Goal: Find specific page/section: Find specific page/section

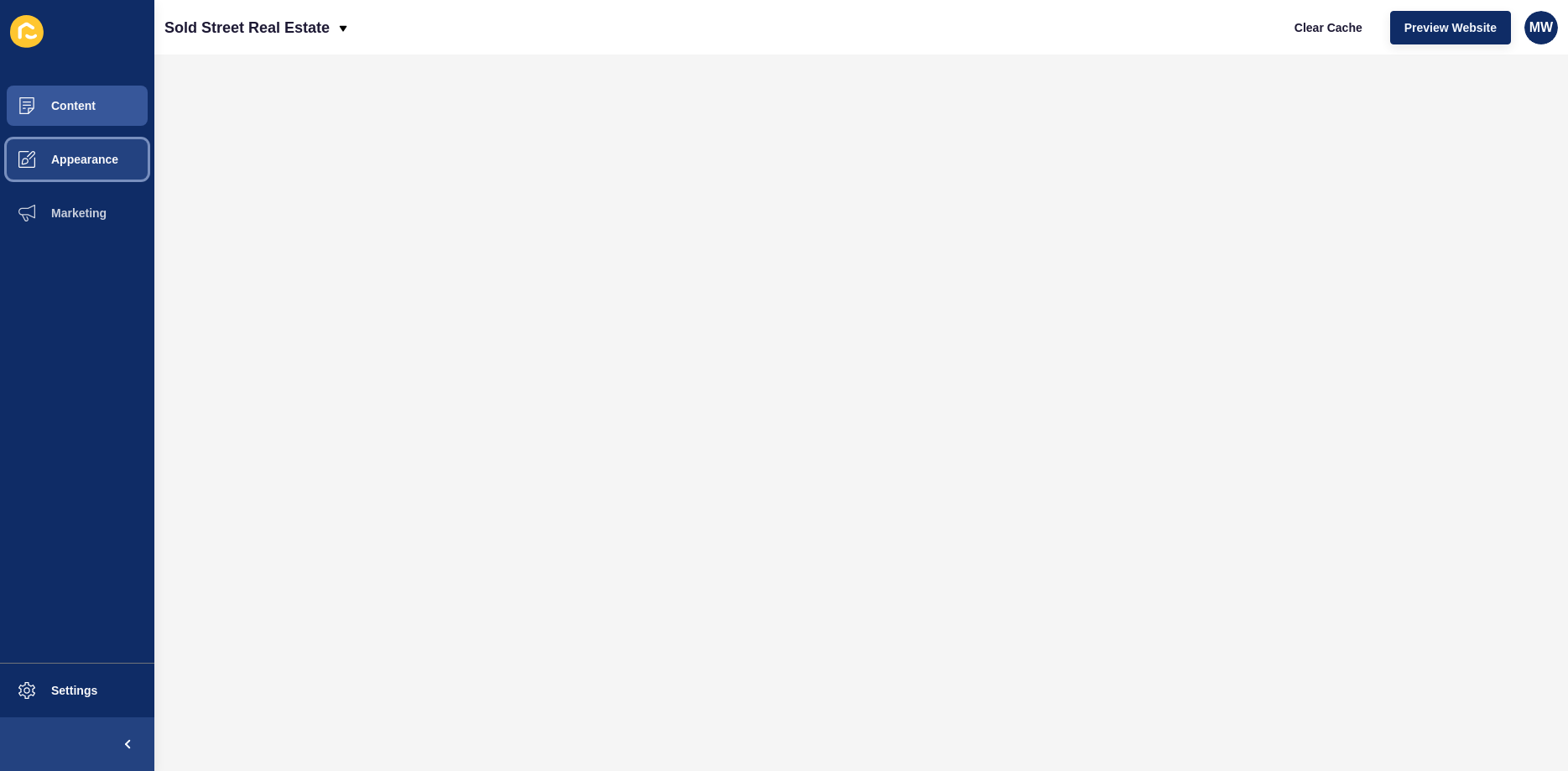
click at [80, 161] on span "Appearance" at bounding box center [57, 160] width 121 height 14
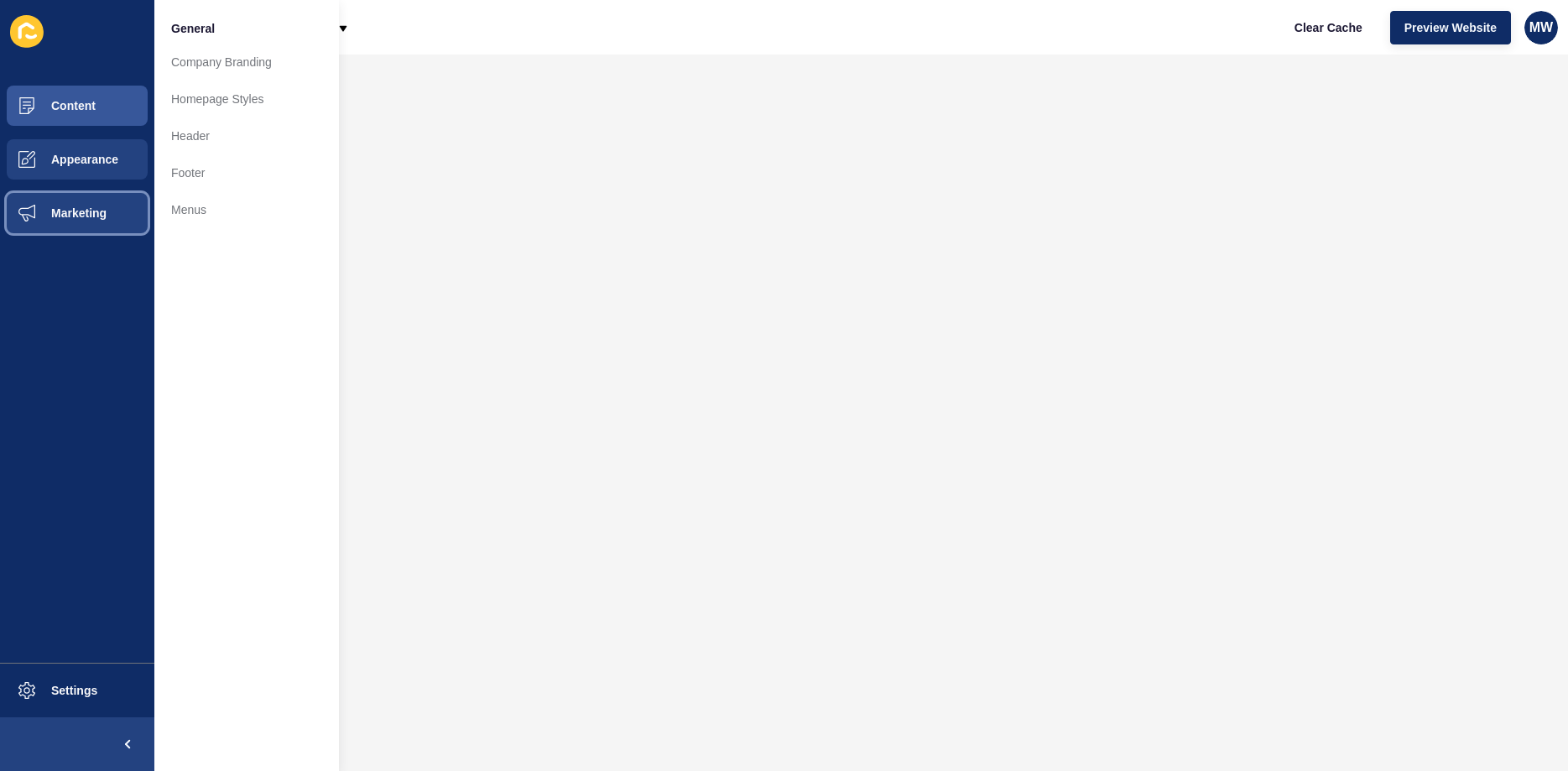
click at [99, 210] on span "Marketing" at bounding box center [52, 213] width 109 height 14
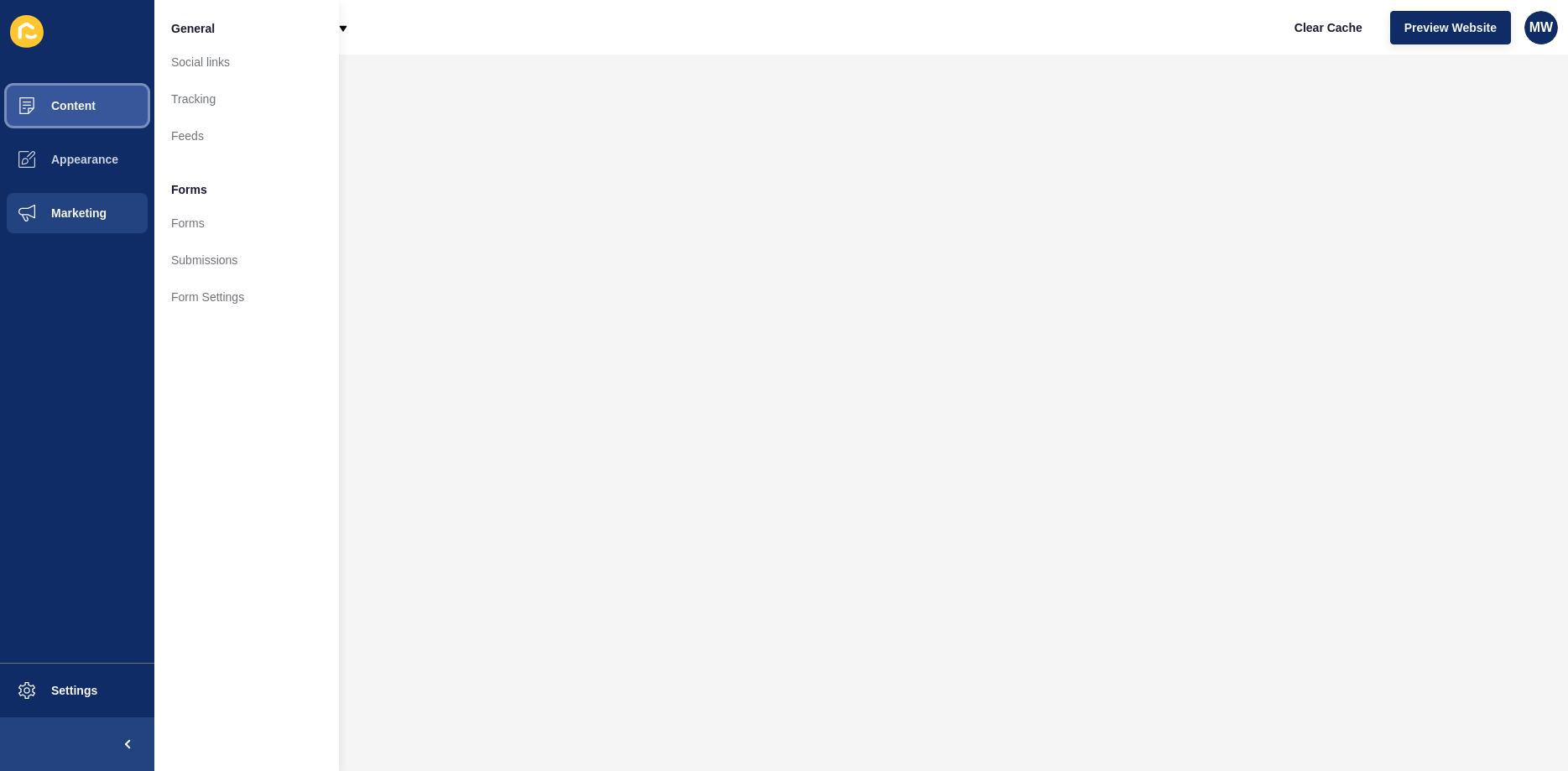
click at [95, 109] on button "Content" at bounding box center [77, 105] width 154 height 54
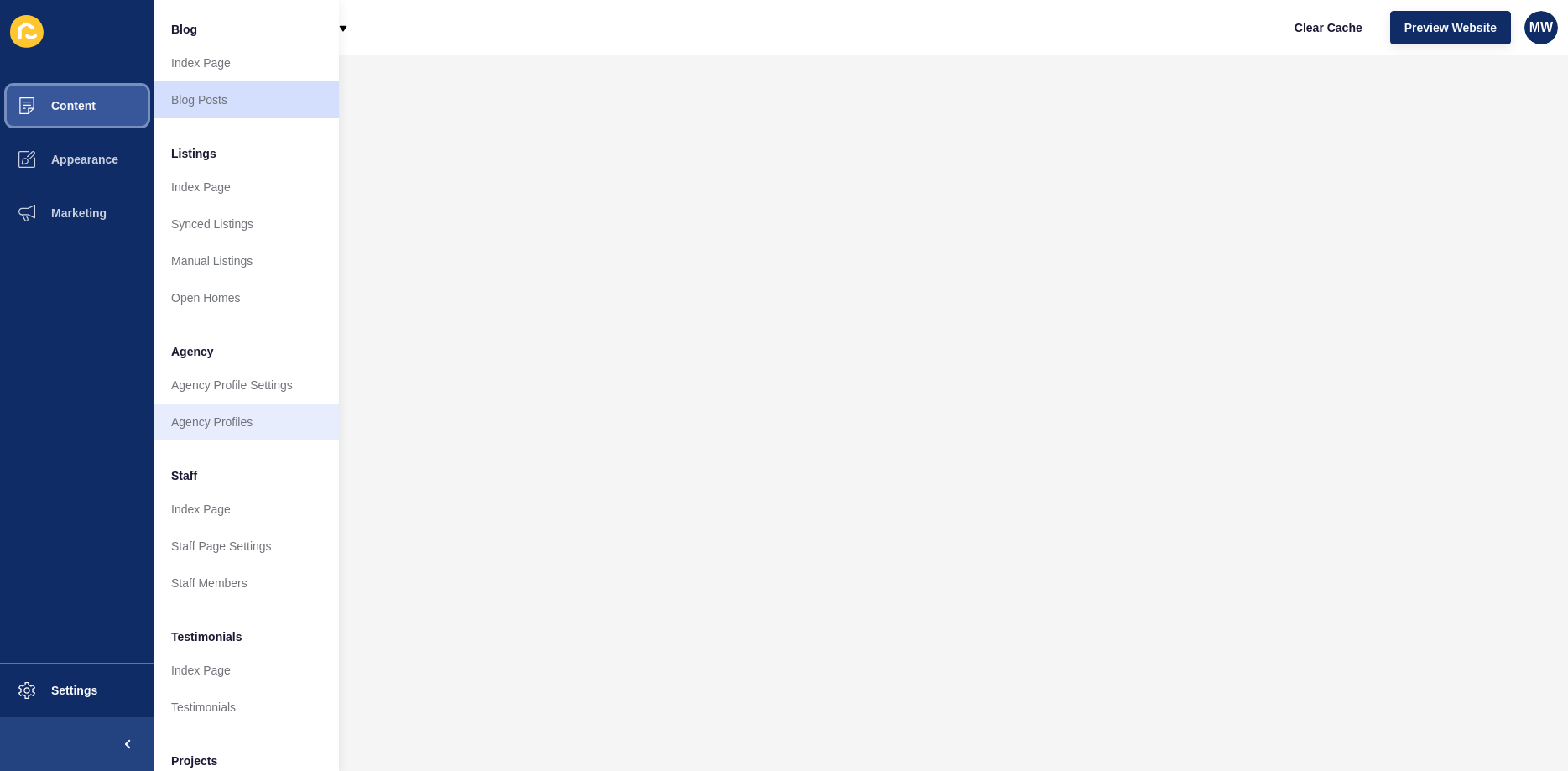
scroll to position [227, 0]
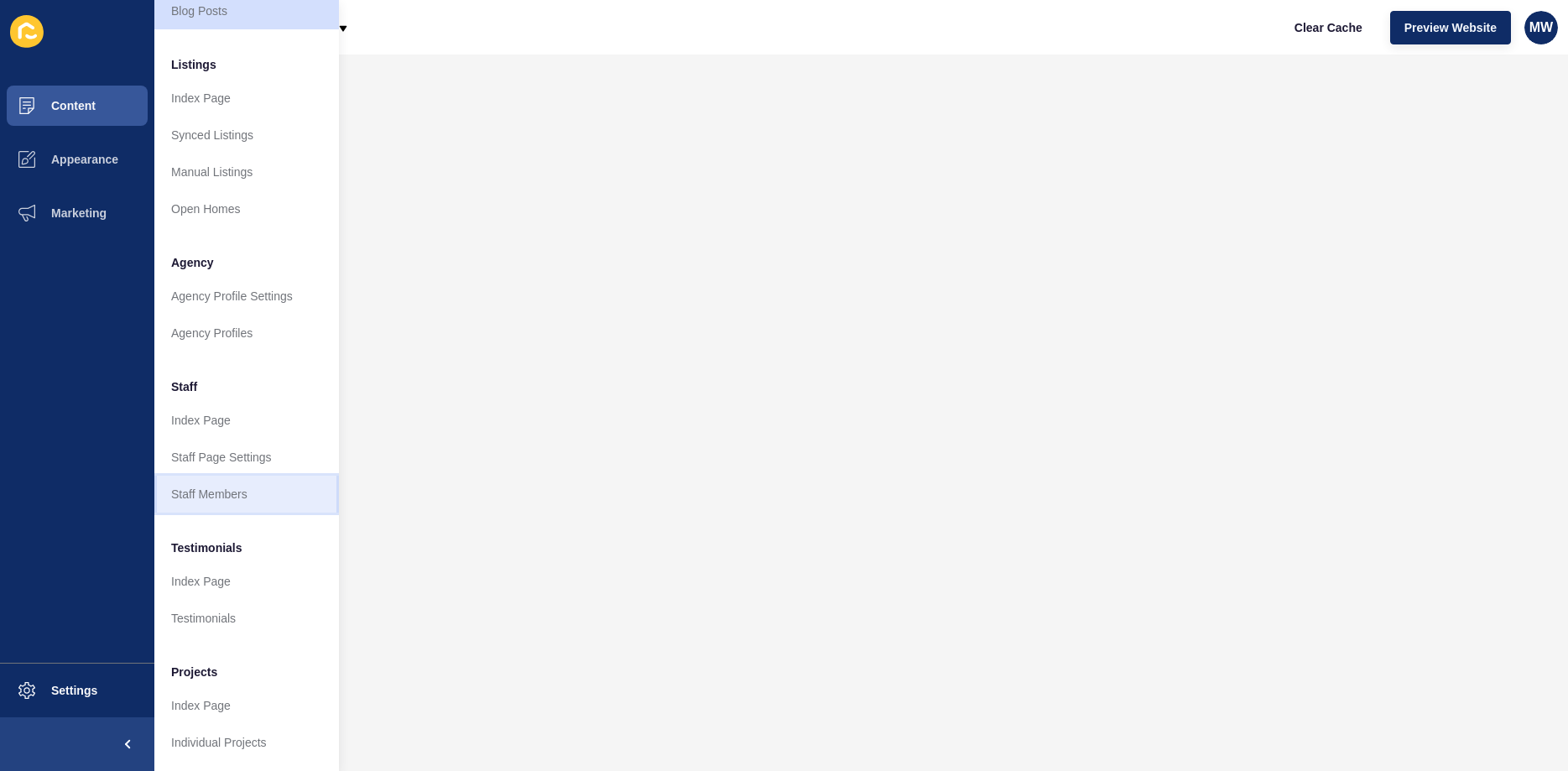
click at [211, 476] on link "Staff Members" at bounding box center [245, 494] width 184 height 37
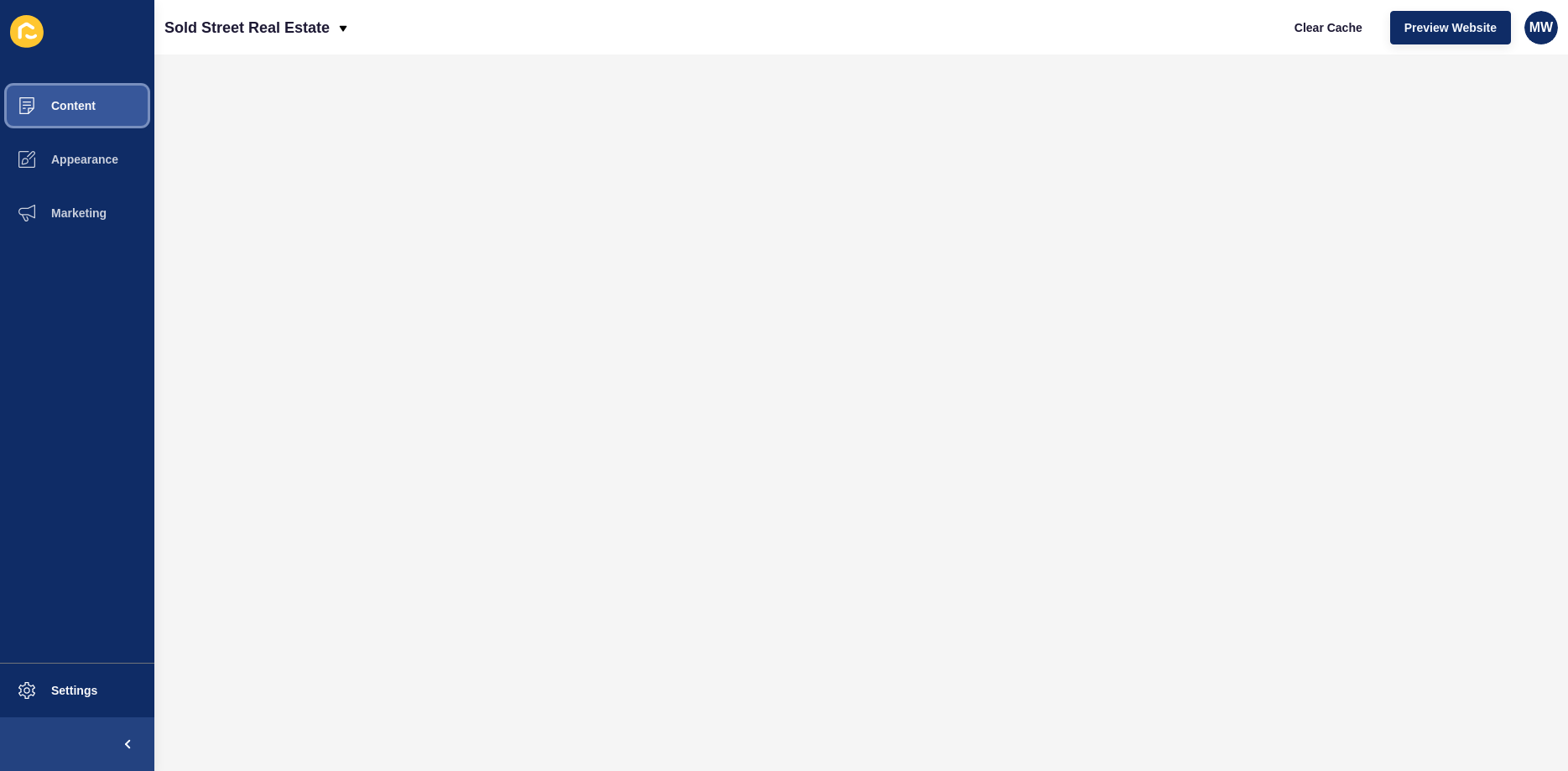
click at [90, 106] on span "Content" at bounding box center [46, 106] width 98 height 14
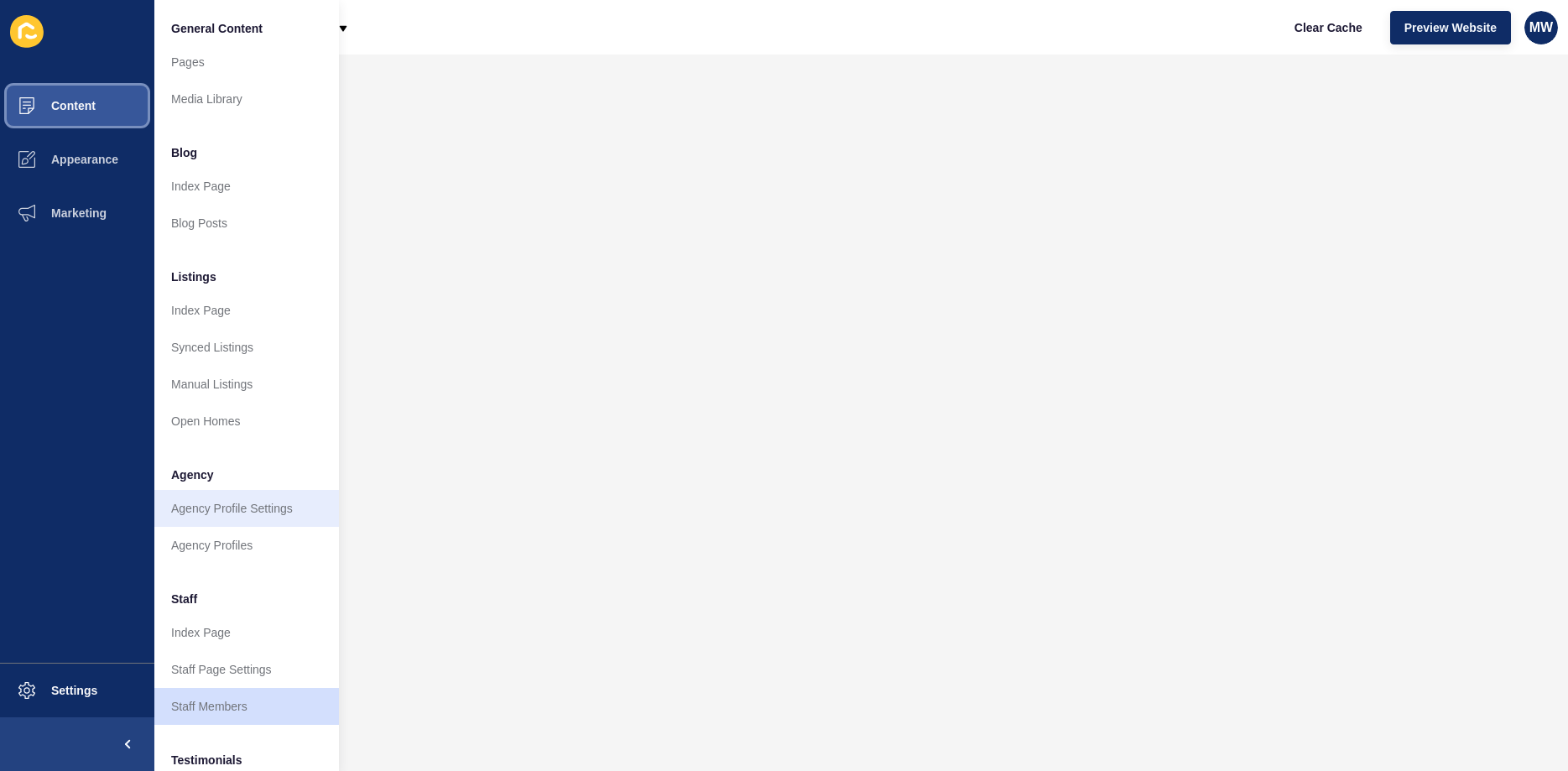
scroll to position [161, 0]
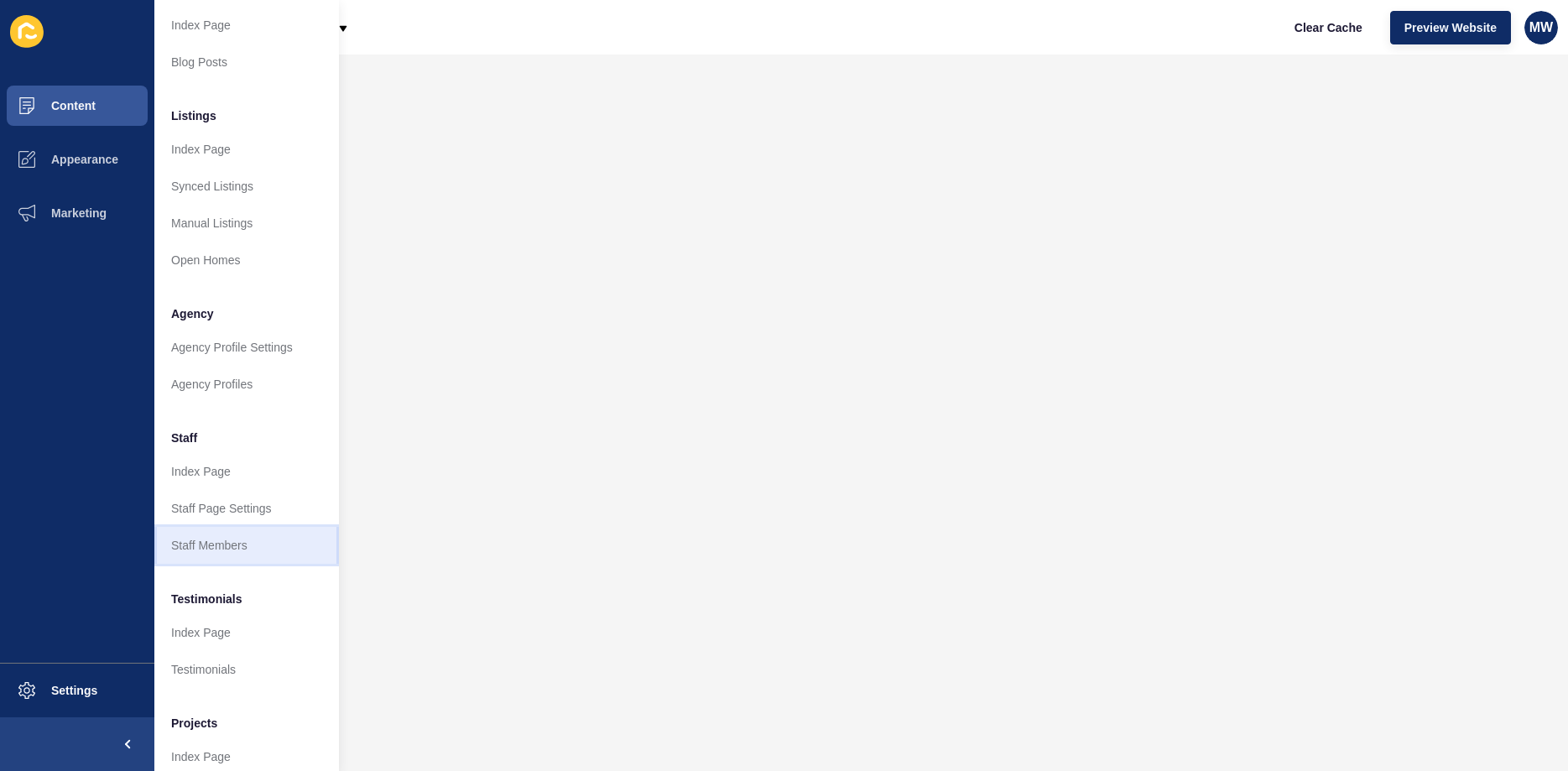
click at [227, 545] on link "Staff Members" at bounding box center [245, 545] width 184 height 37
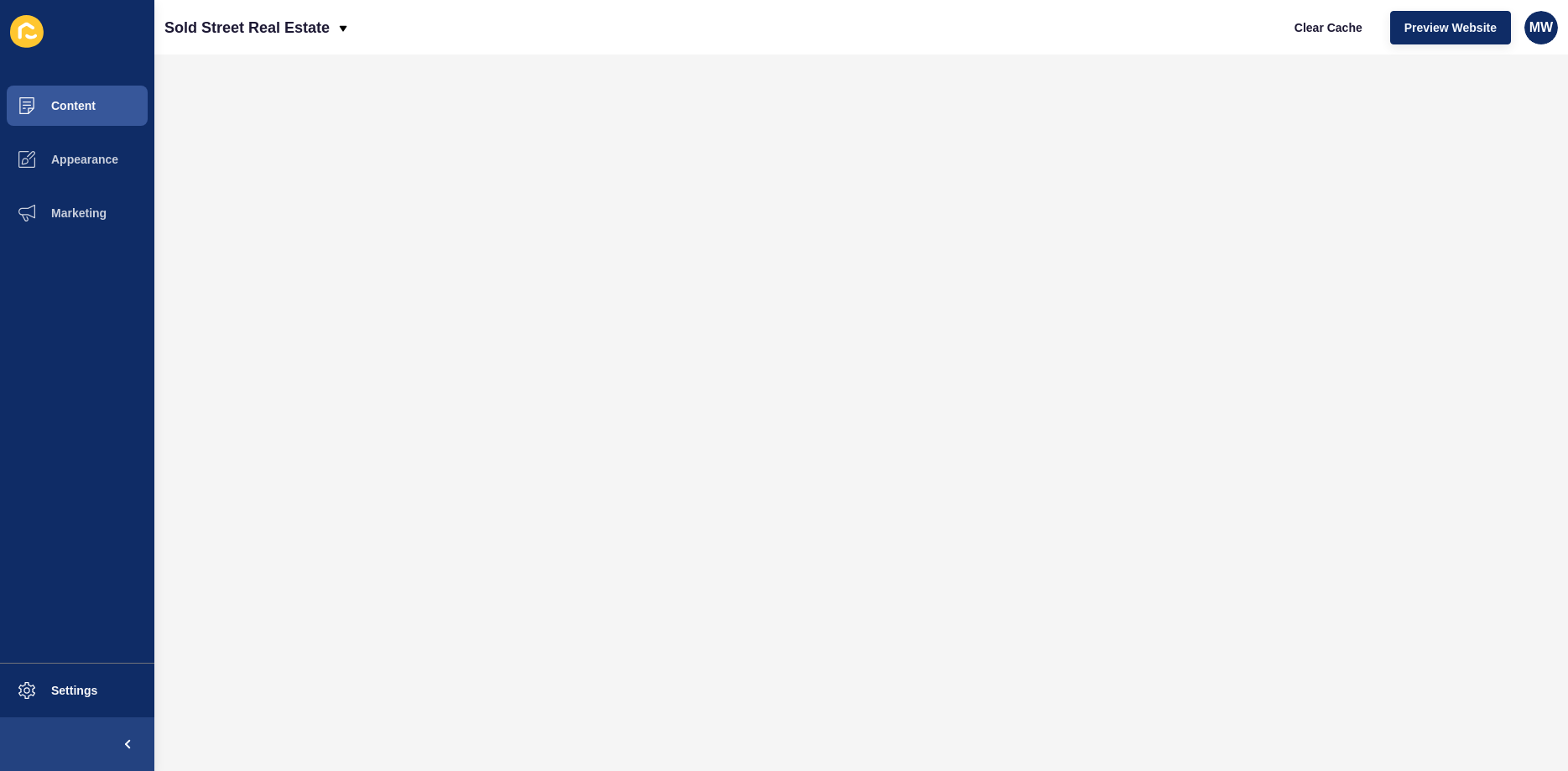
scroll to position [0, 0]
click at [75, 103] on span "Content" at bounding box center [46, 106] width 98 height 14
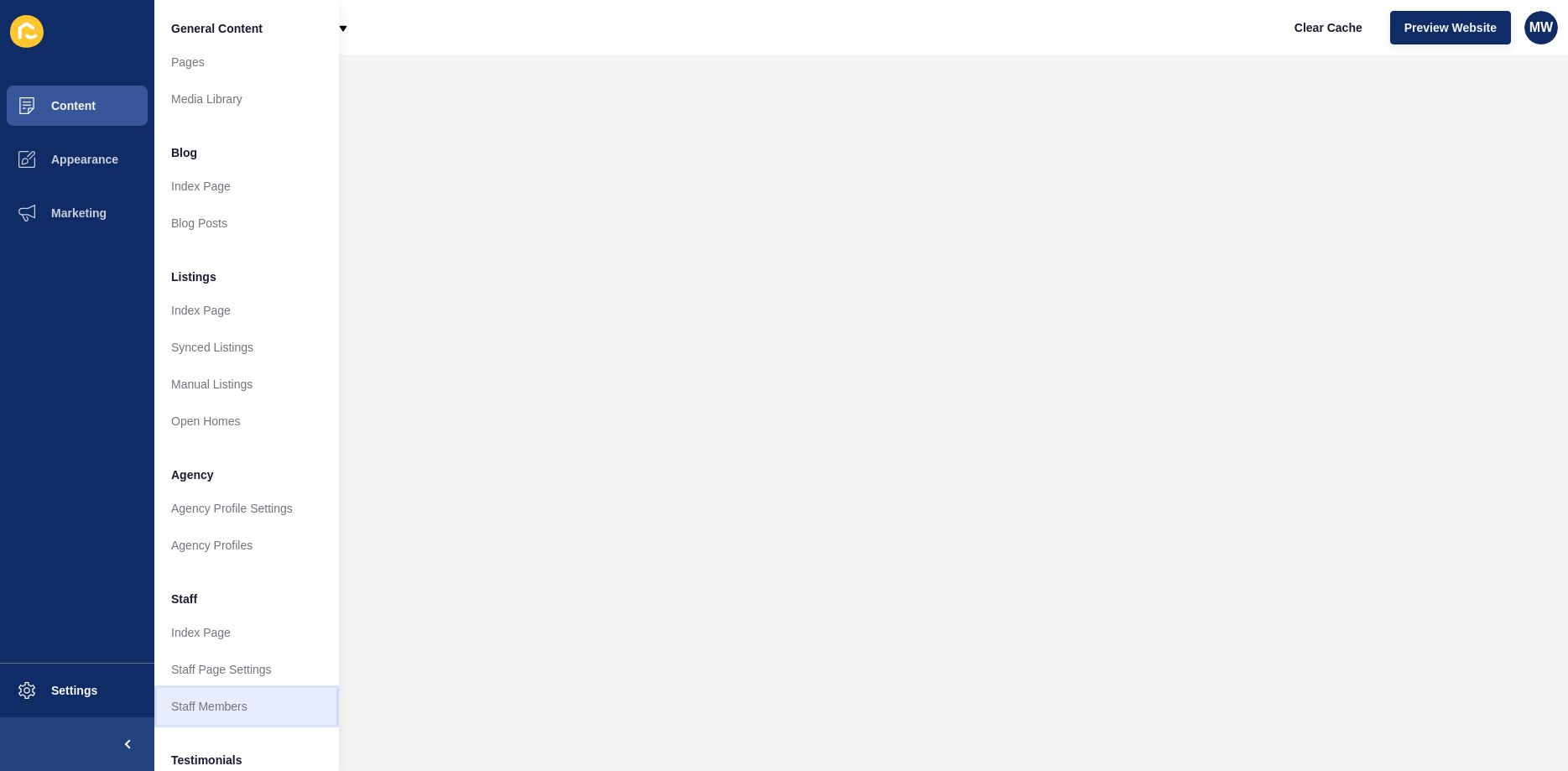
click at [221, 710] on link "Staff Members" at bounding box center [245, 706] width 184 height 37
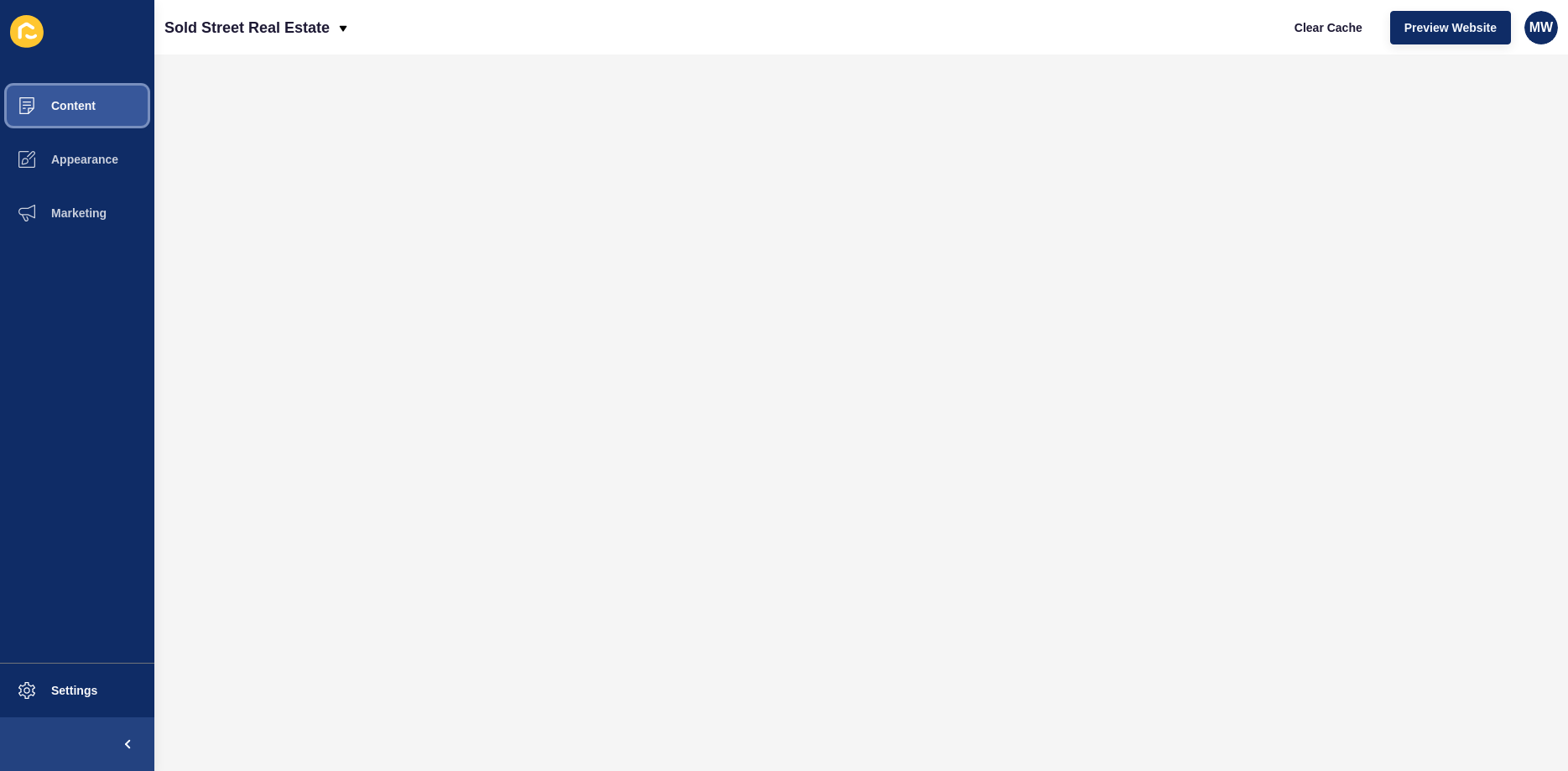
click at [81, 104] on span "Content" at bounding box center [46, 106] width 98 height 14
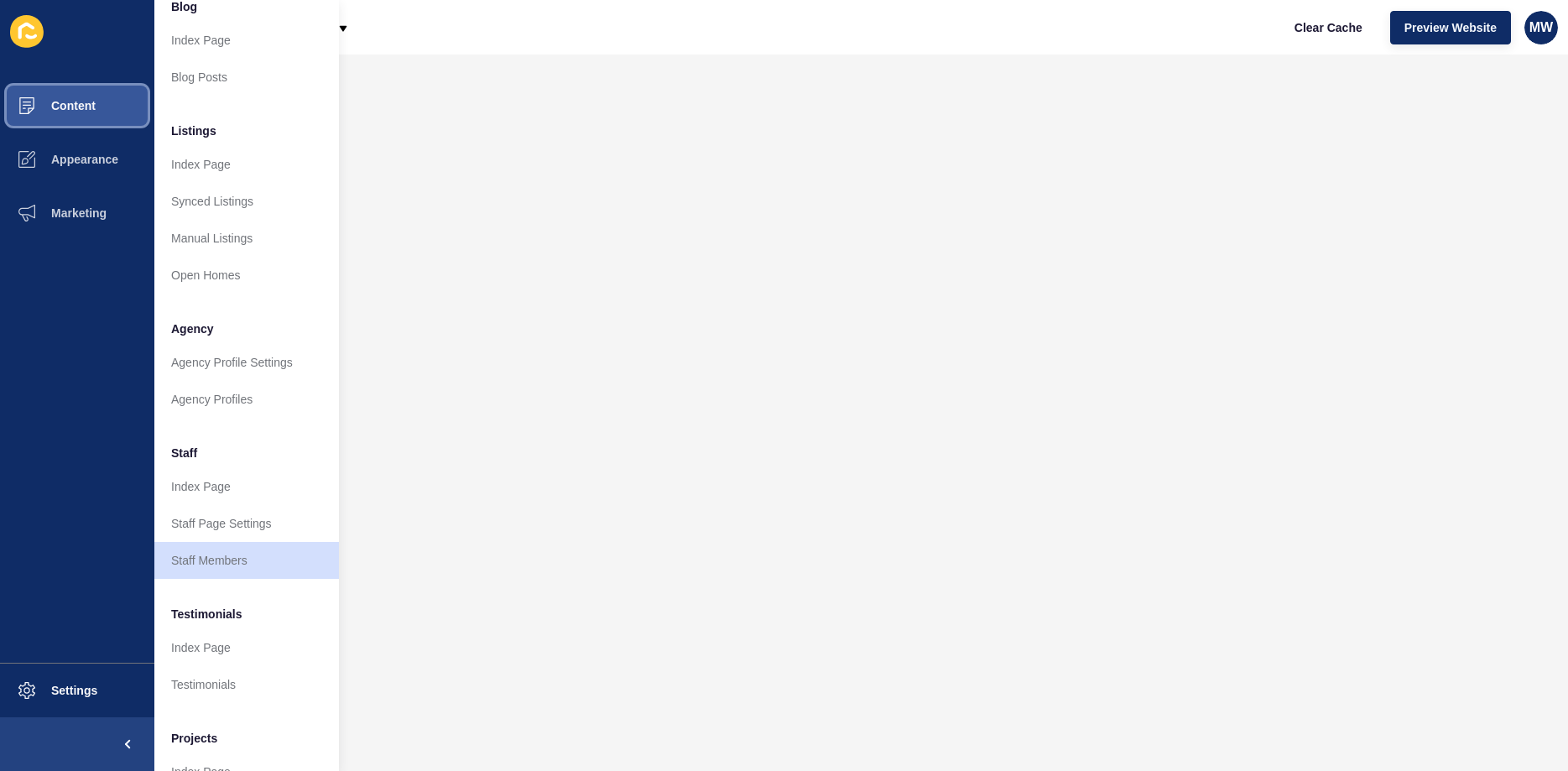
scroll to position [161, 0]
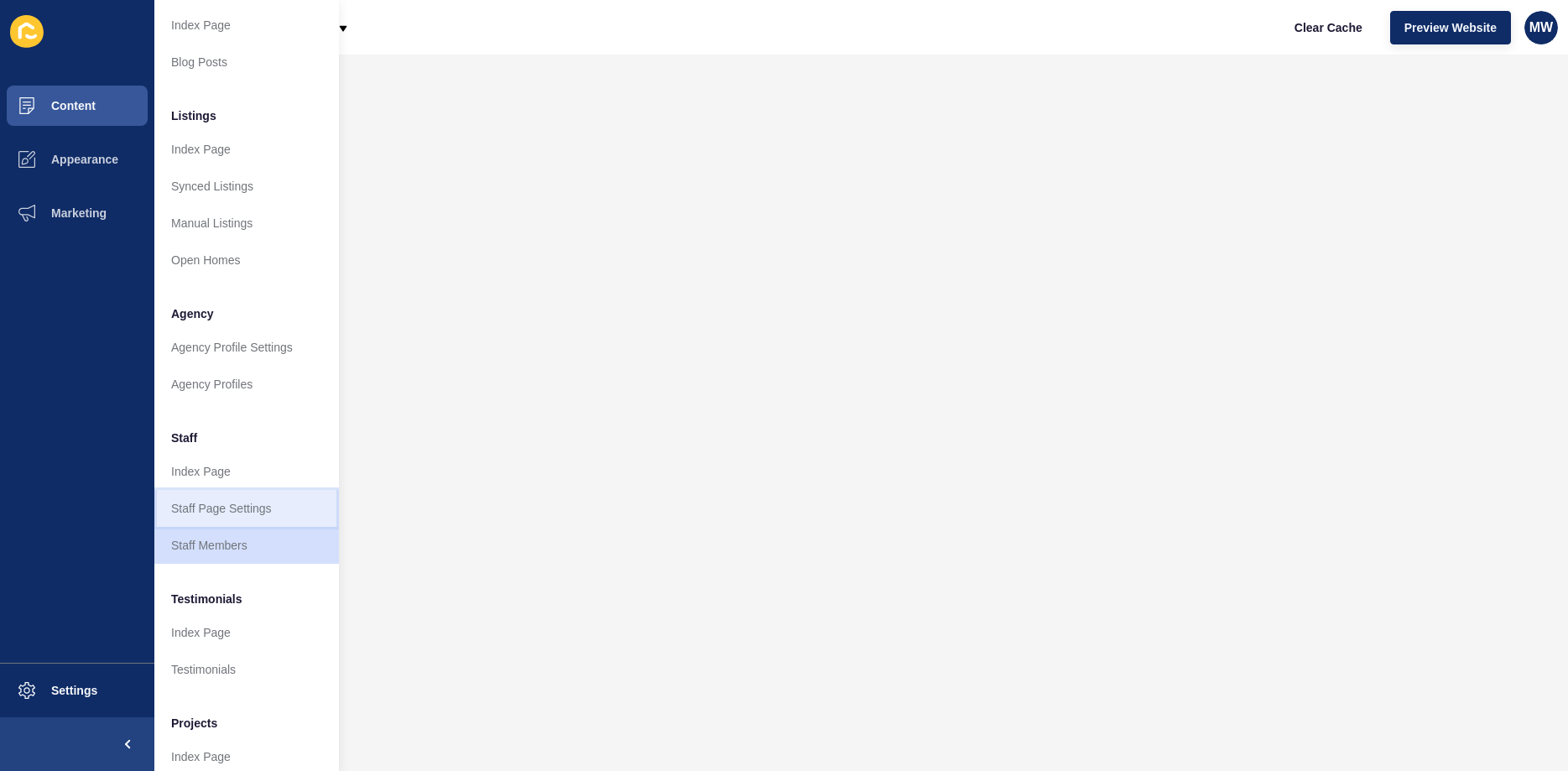
click at [227, 500] on link "Staff Page Settings" at bounding box center [245, 508] width 184 height 37
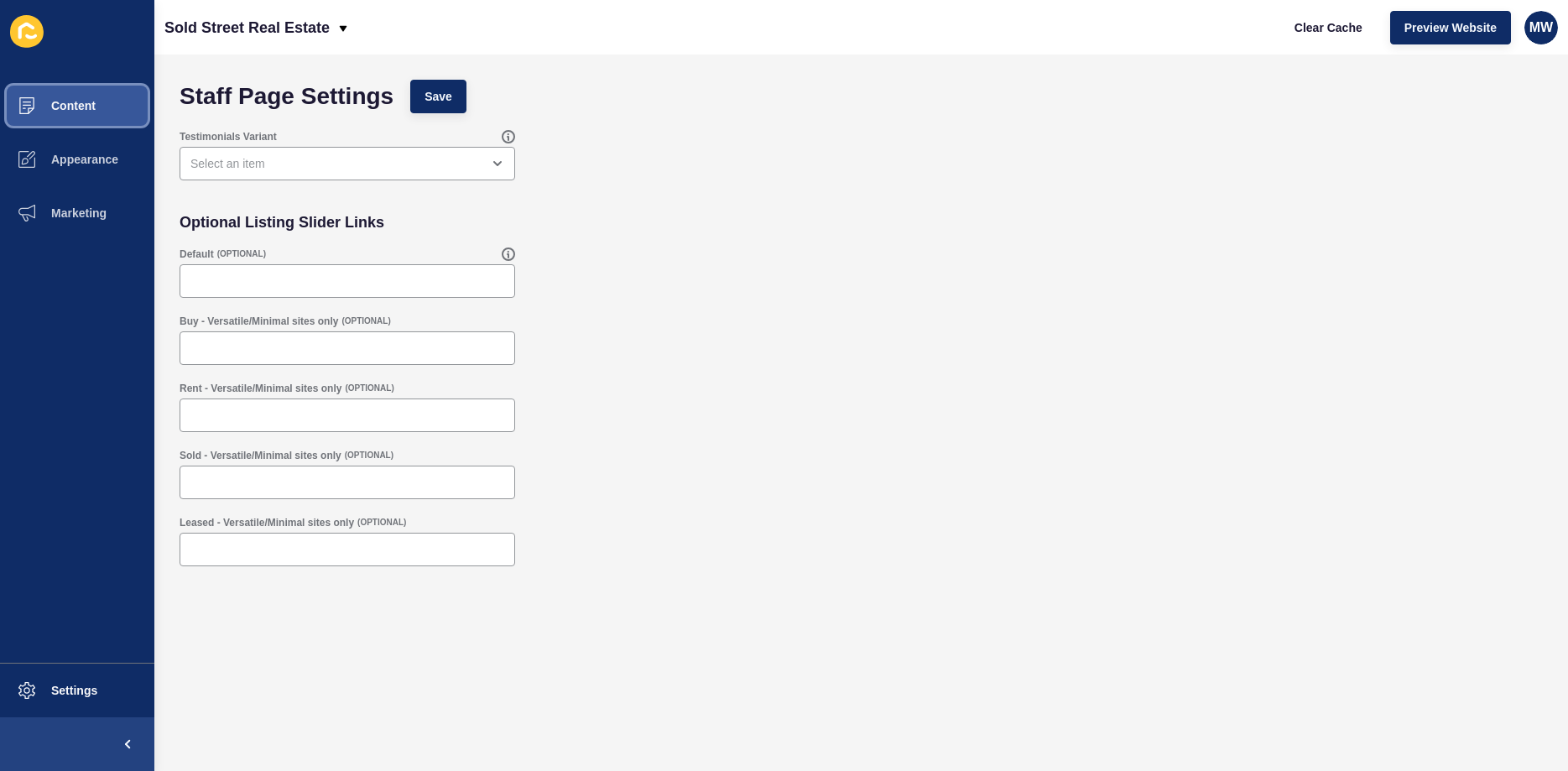
click at [79, 107] on span "Content" at bounding box center [46, 106] width 98 height 14
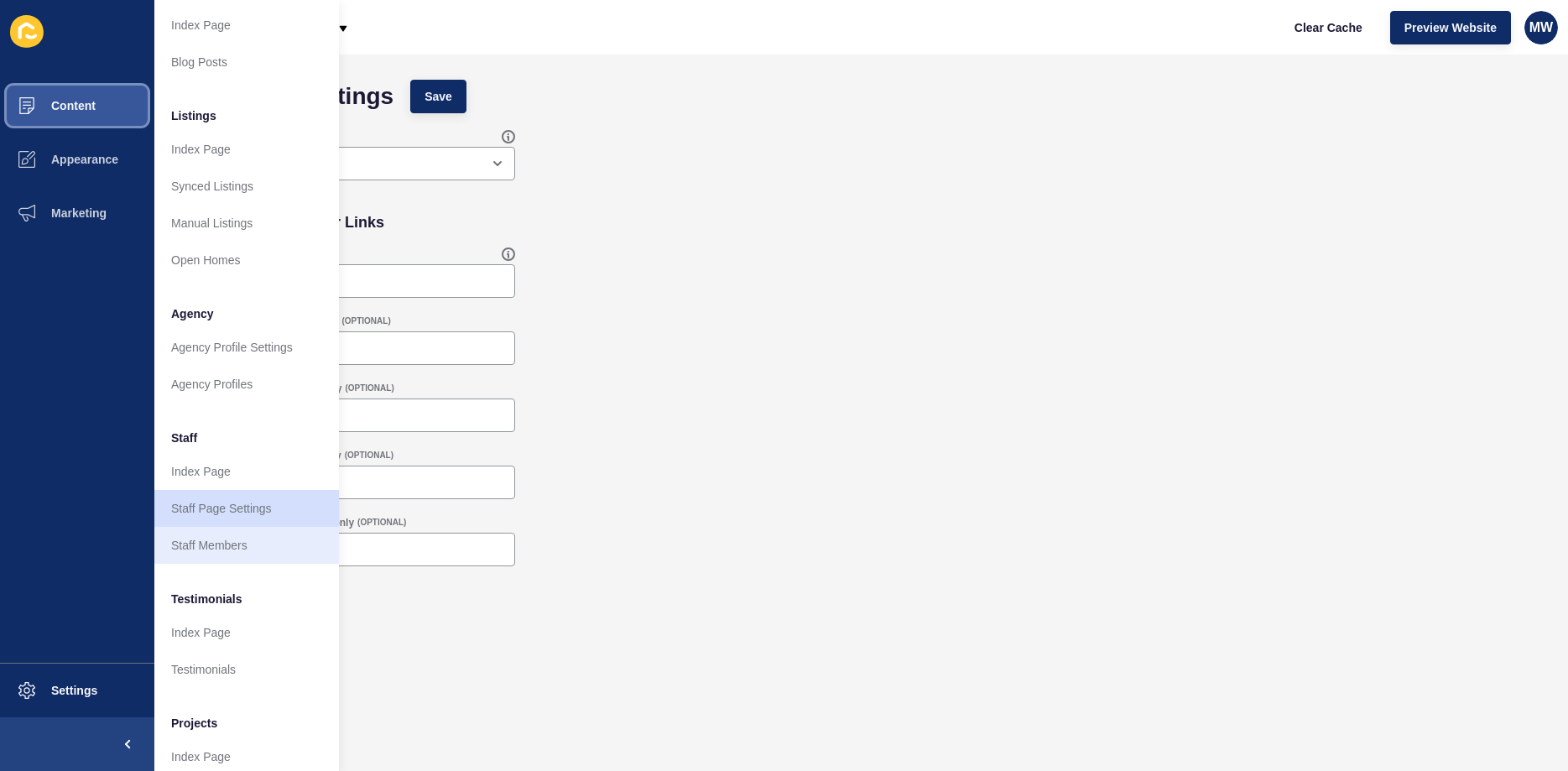
scroll to position [227, 0]
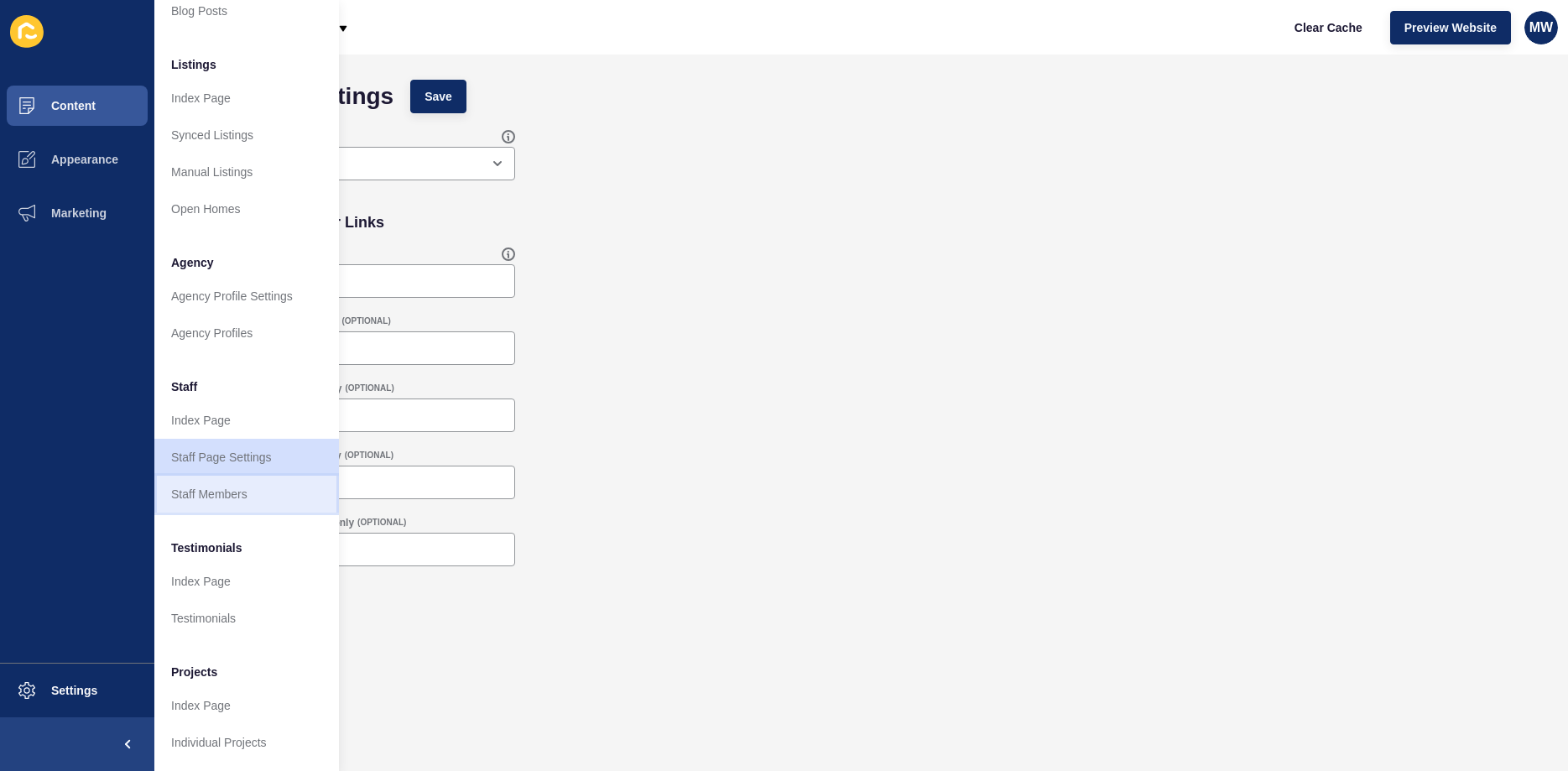
click at [208, 486] on link "Staff Members" at bounding box center [245, 494] width 184 height 37
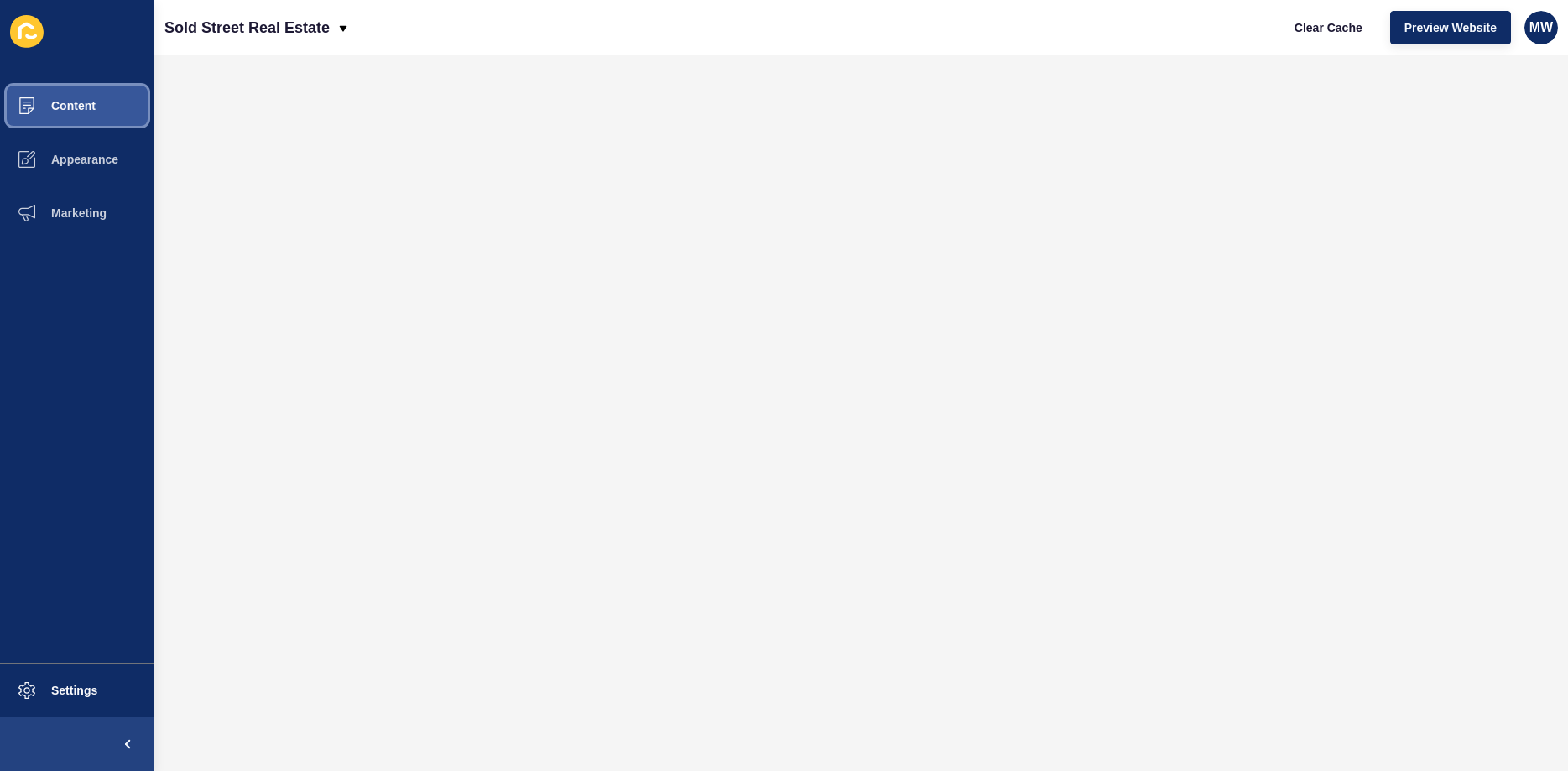
click at [93, 100] on span "Content" at bounding box center [46, 106] width 98 height 14
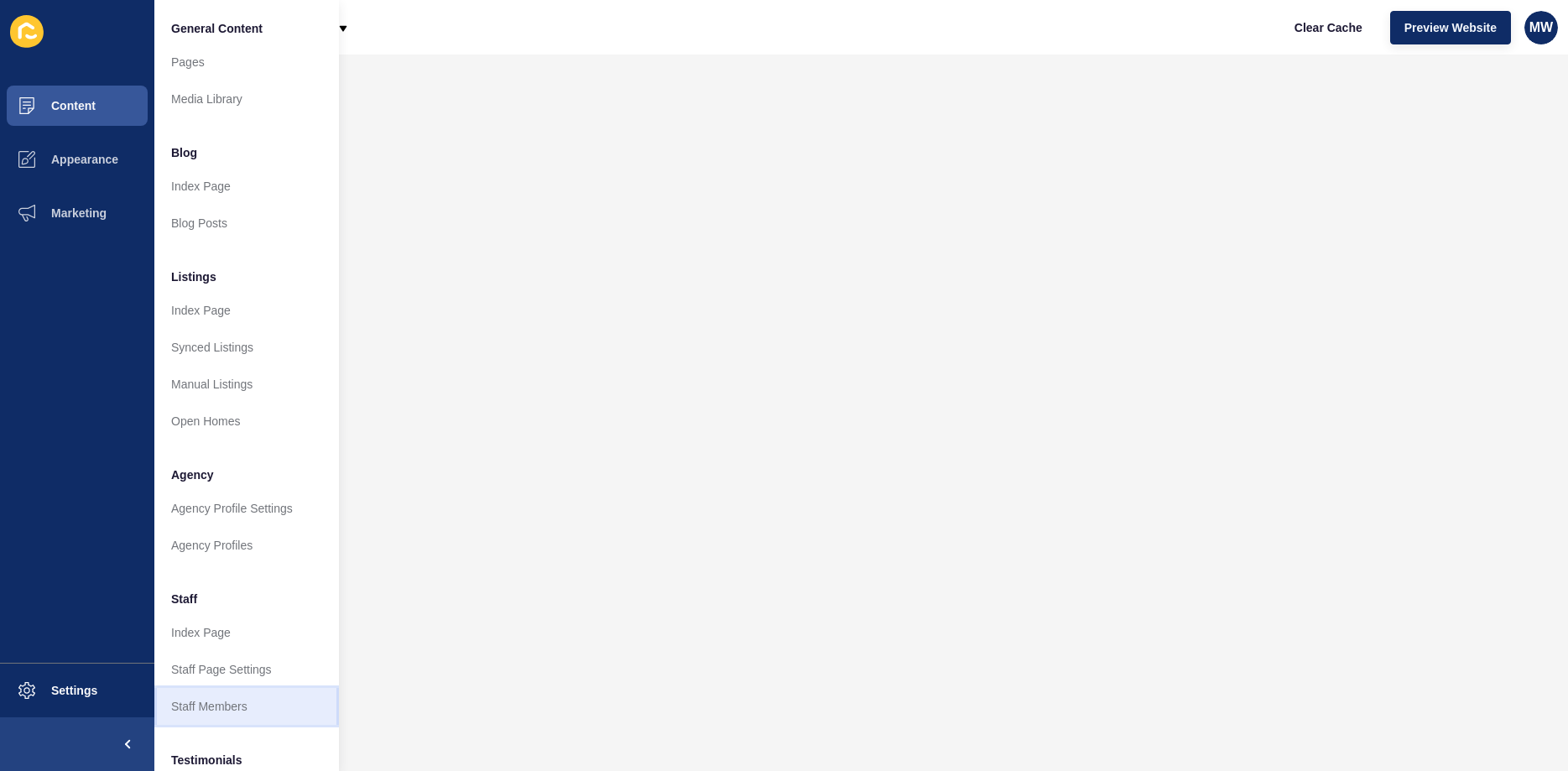
click at [208, 701] on link "Staff Members" at bounding box center [245, 706] width 184 height 37
